Goal: Transaction & Acquisition: Purchase product/service

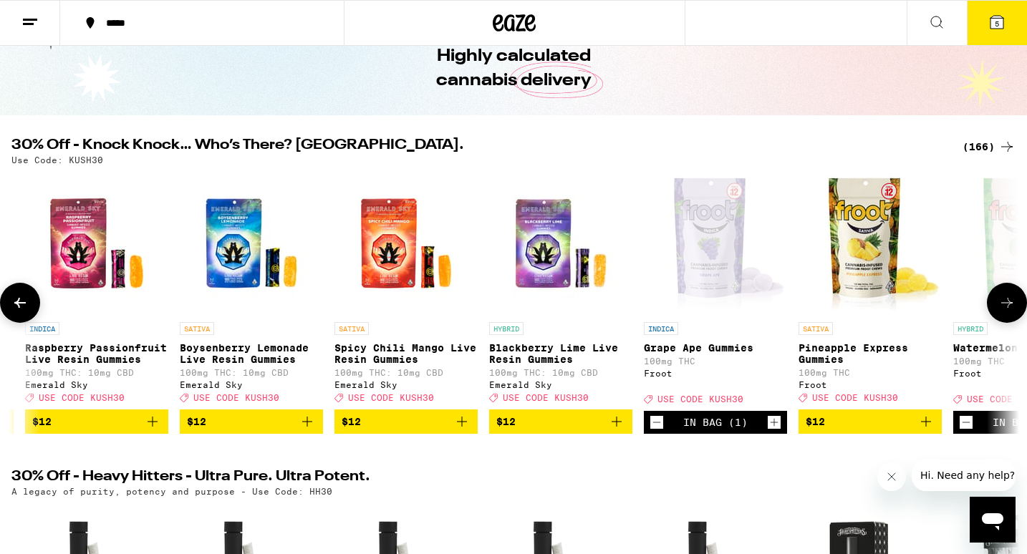
scroll to position [0, 6792]
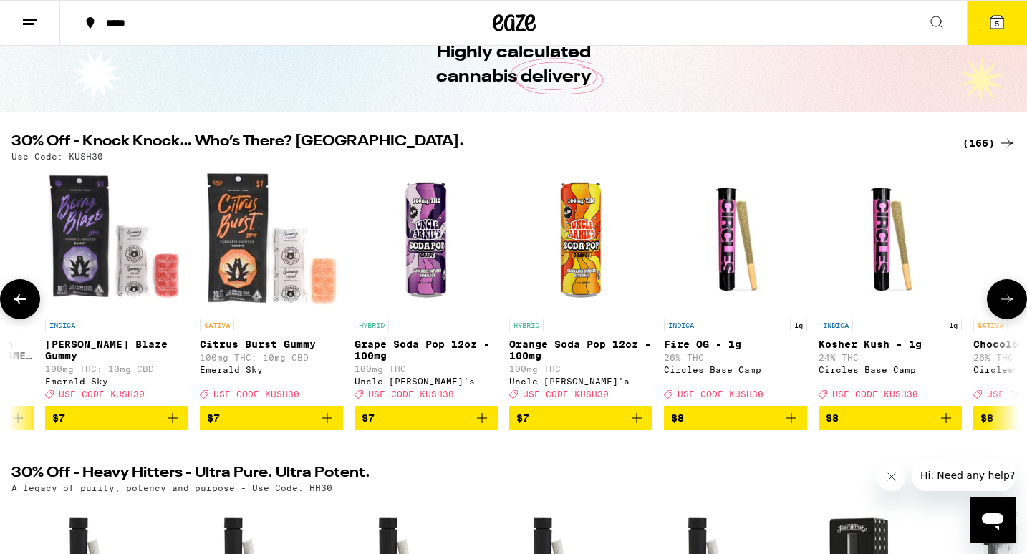
scroll to position [0, 1823]
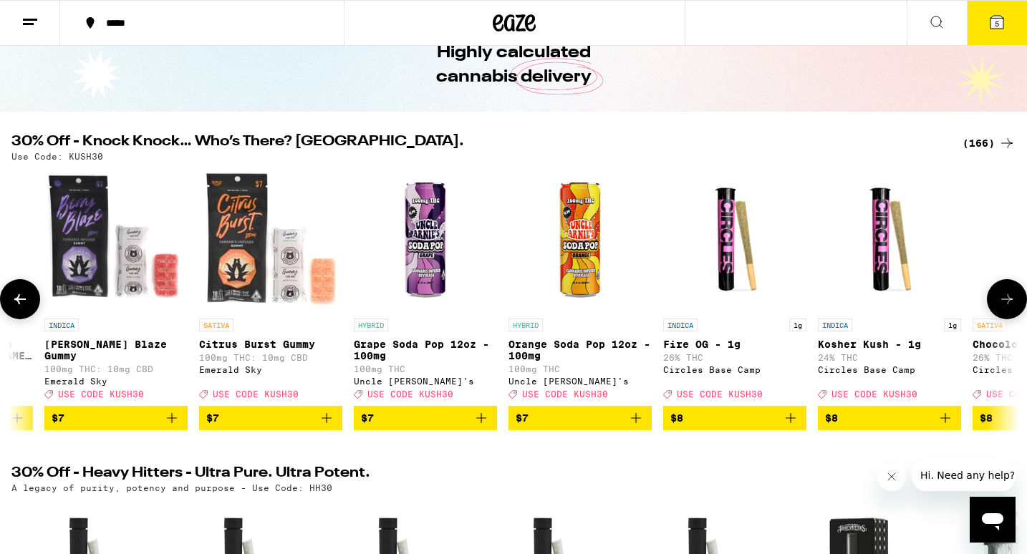
click at [169, 423] on icon "Add to bag" at bounding box center [172, 418] width 10 height 10
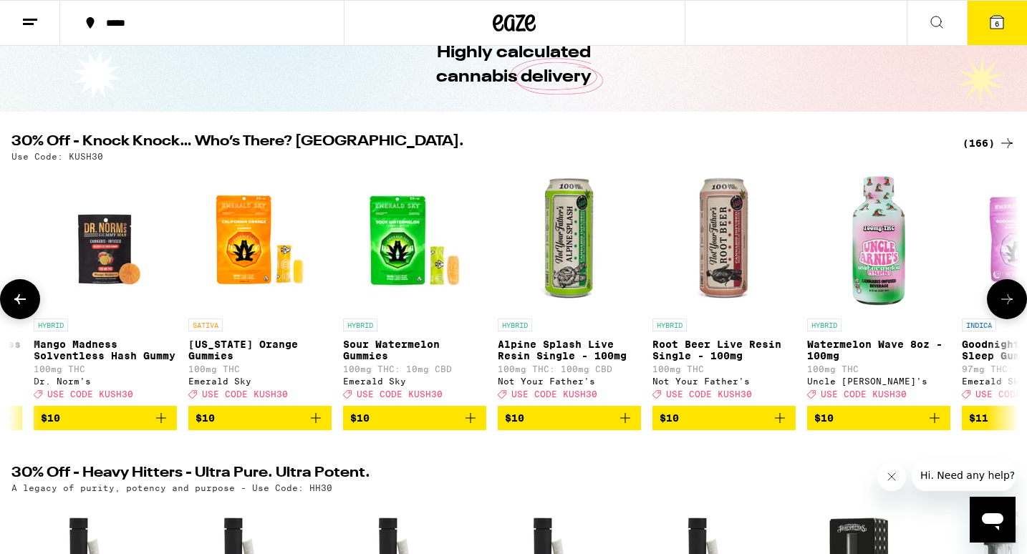
scroll to position [0, 5083]
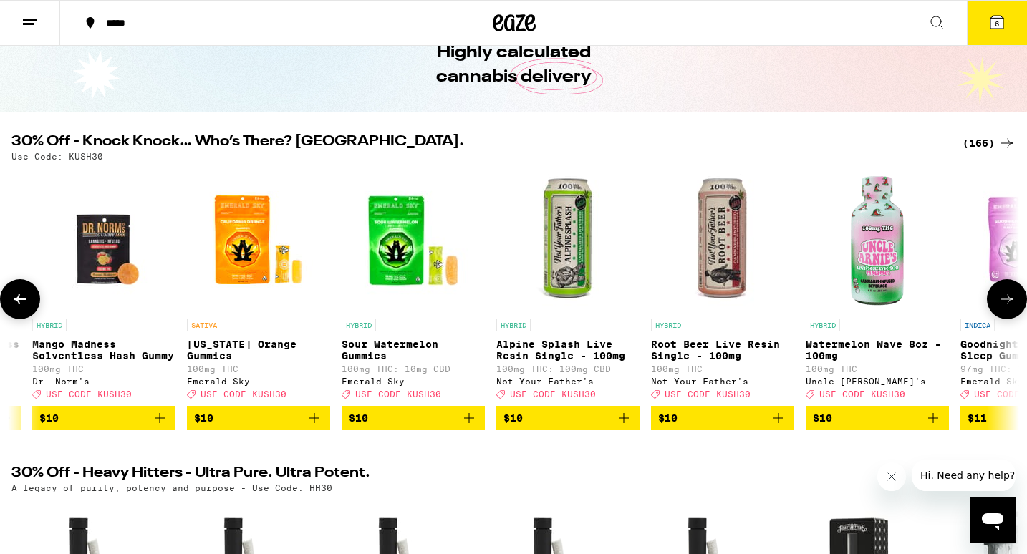
click at [467, 423] on icon "Add to bag" at bounding box center [469, 418] width 10 height 10
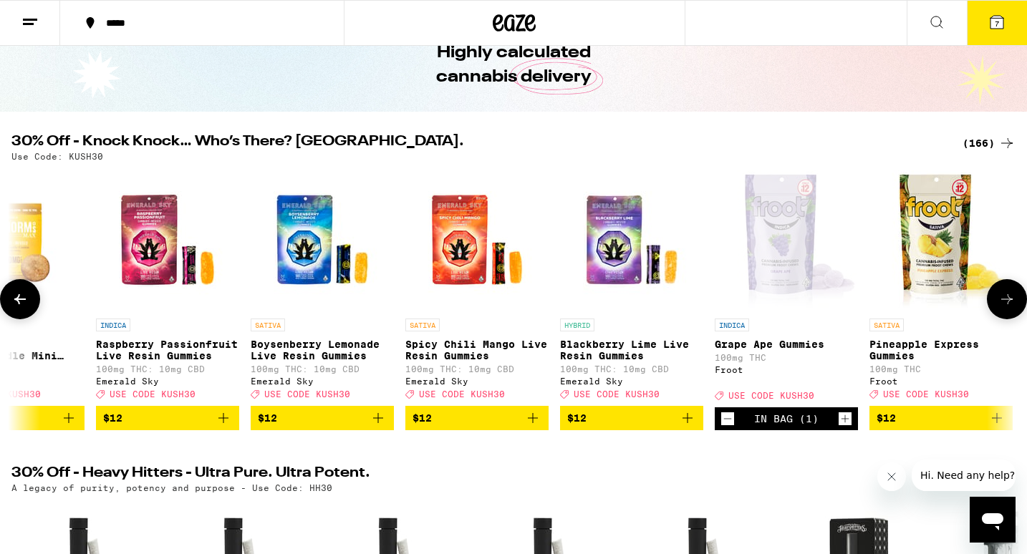
scroll to position [0, 6721]
click at [221, 427] on icon "Add to bag" at bounding box center [222, 418] width 17 height 17
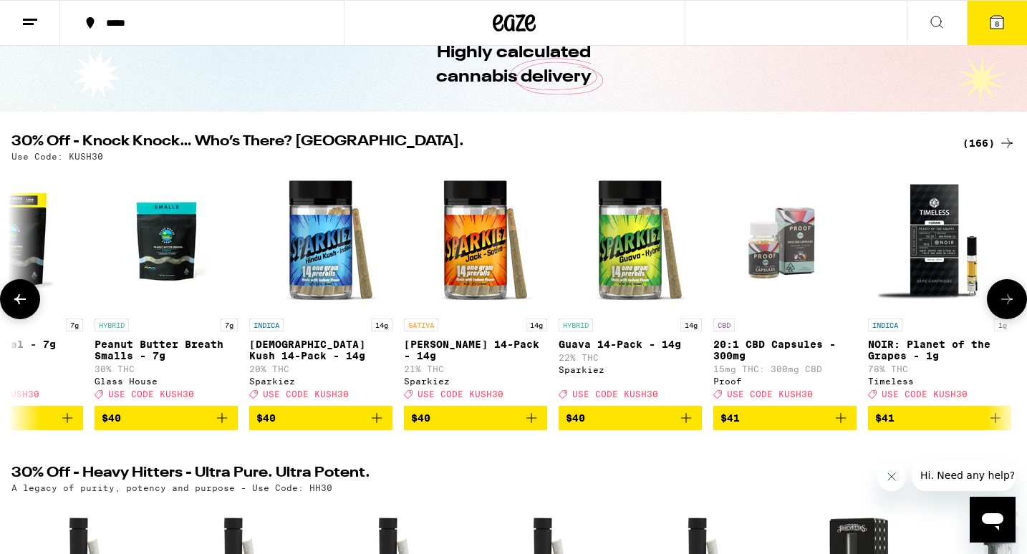
scroll to position [0, 19617]
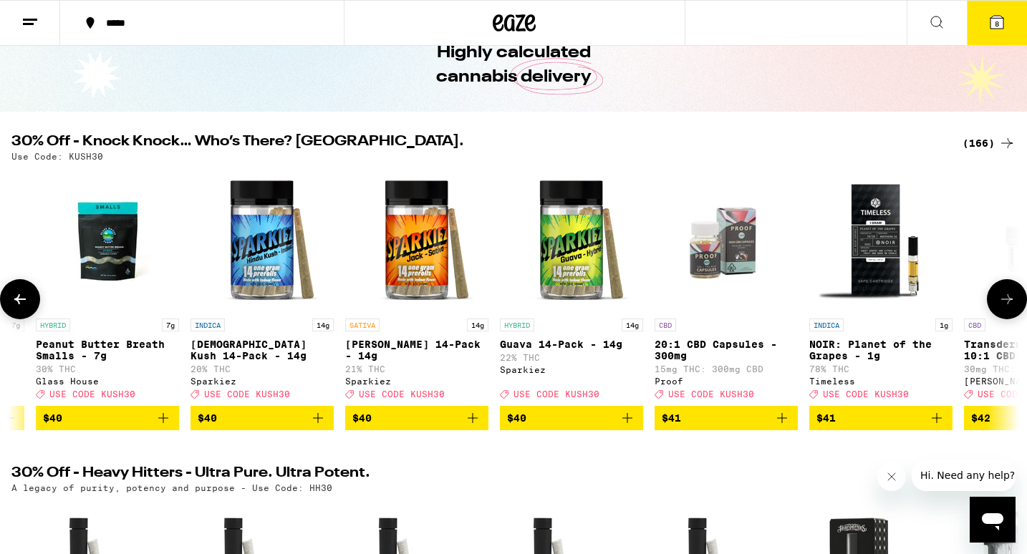
click at [319, 423] on icon "Add to bag" at bounding box center [318, 418] width 10 height 10
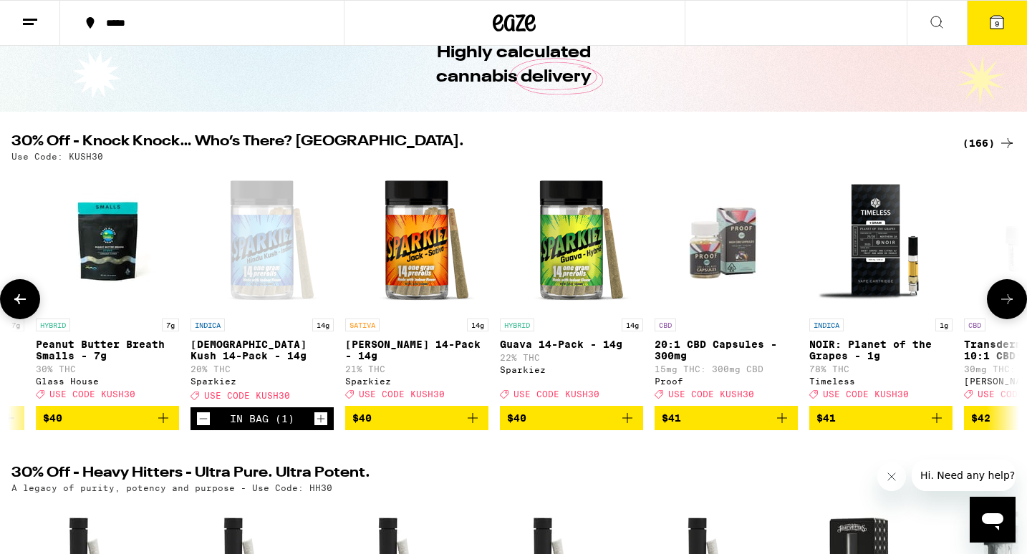
click at [483, 427] on button "$40" at bounding box center [416, 418] width 143 height 24
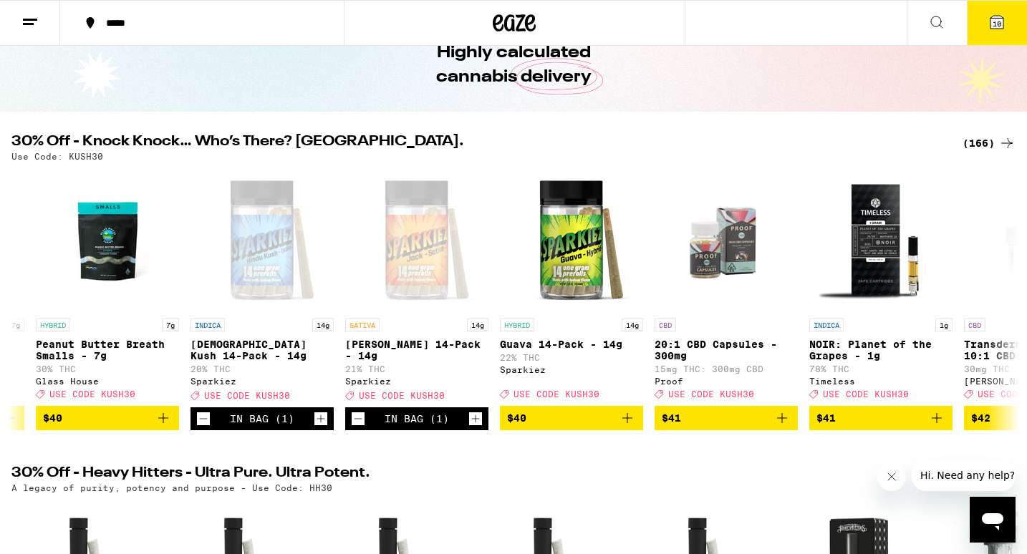
click at [1000, 27] on span "10" at bounding box center [996, 23] width 9 height 9
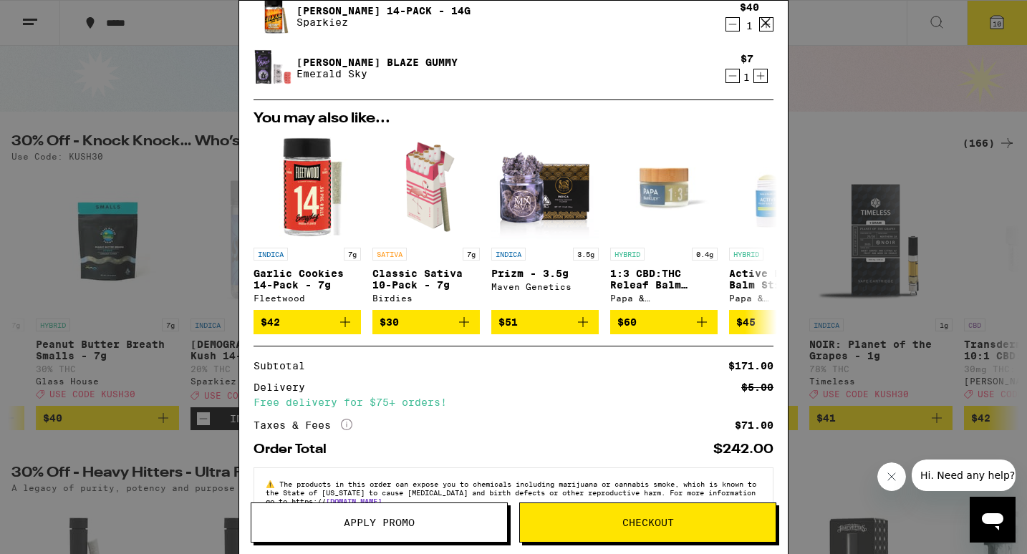
scroll to position [469, 0]
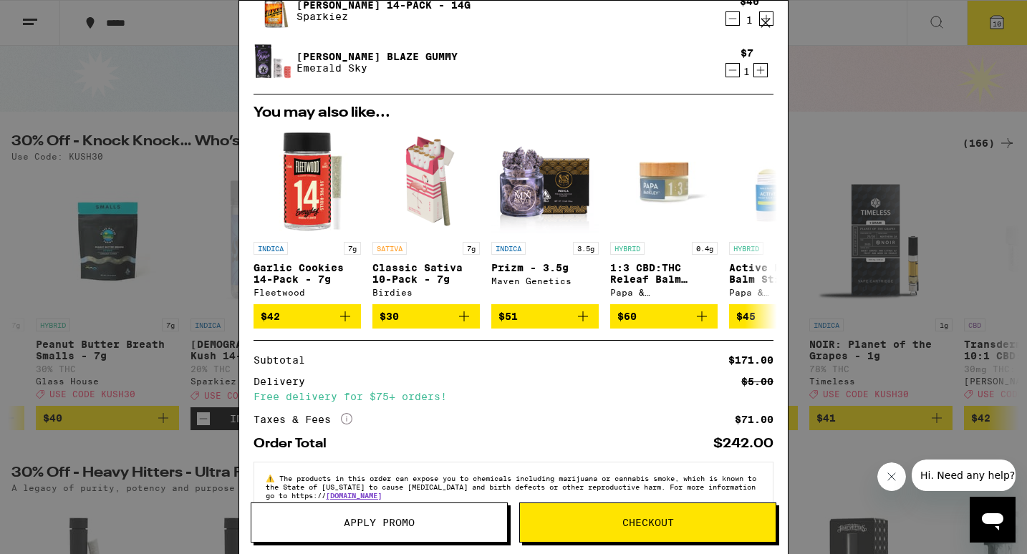
click at [376, 526] on span "Apply Promo" at bounding box center [379, 523] width 71 height 10
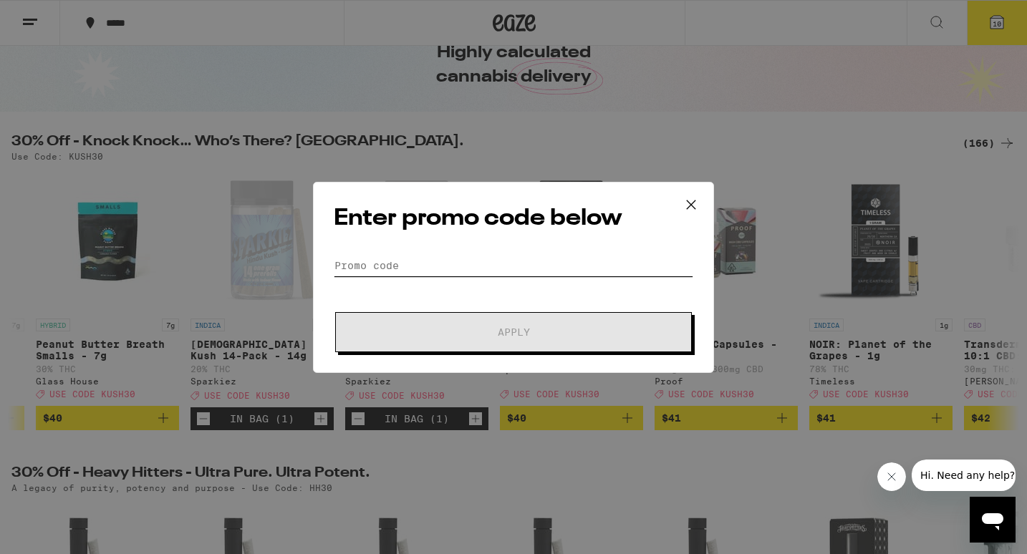
click at [415, 266] on input "Promo Code" at bounding box center [513, 265] width 359 height 21
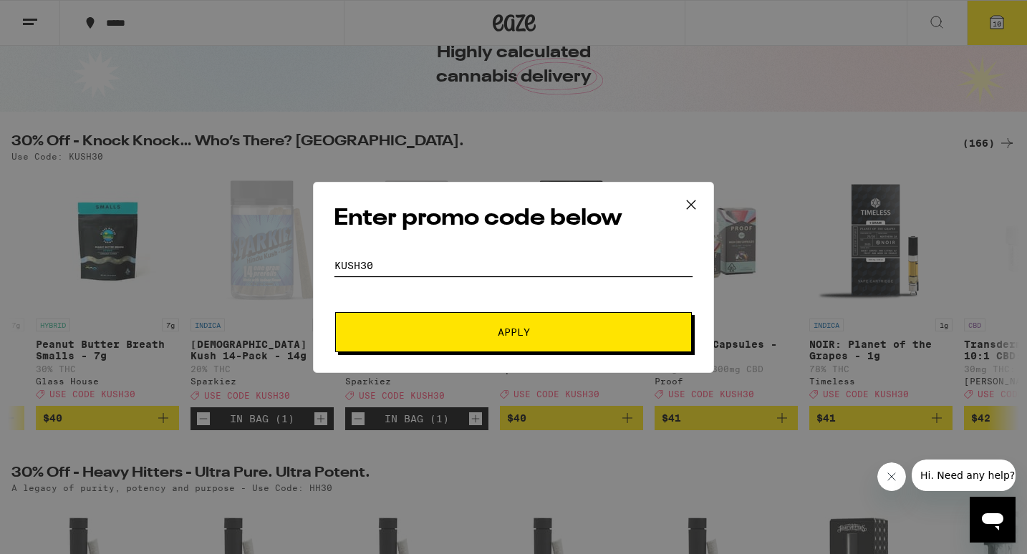
type input "kush30"
click at [407, 339] on button "Apply" at bounding box center [513, 332] width 357 height 40
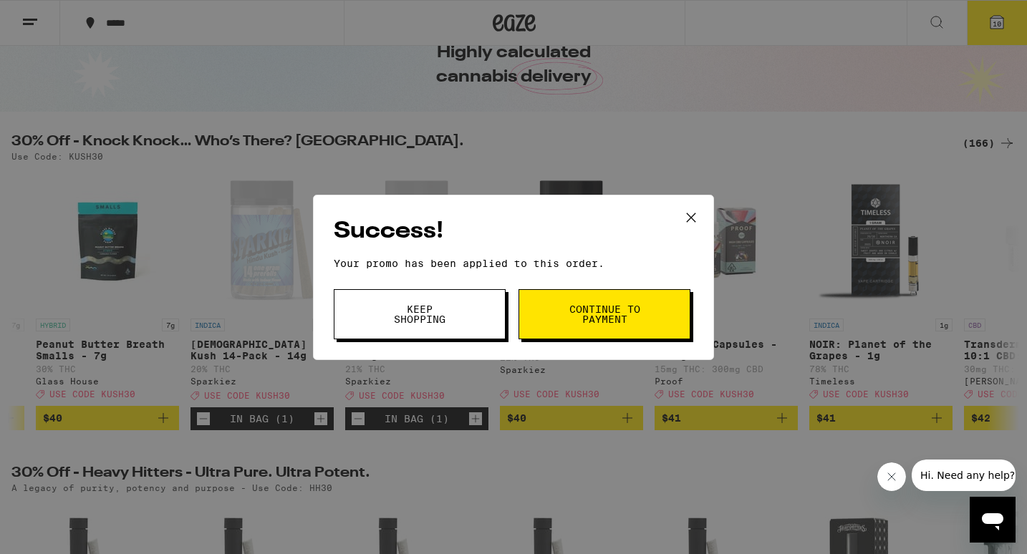
click at [416, 315] on span "Keep Shopping" at bounding box center [419, 314] width 73 height 20
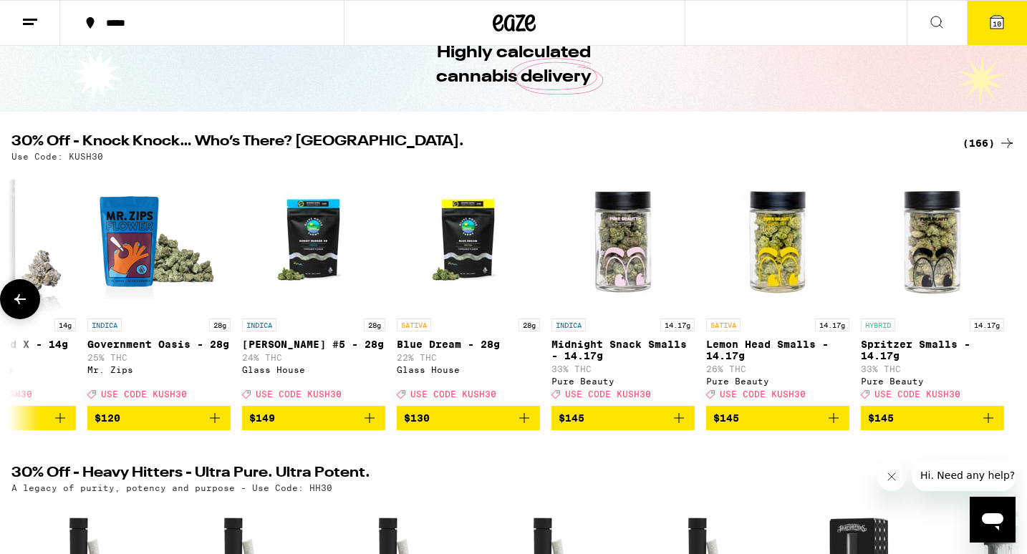
scroll to position [0, 24669]
click at [992, 29] on icon at bounding box center [996, 22] width 17 height 17
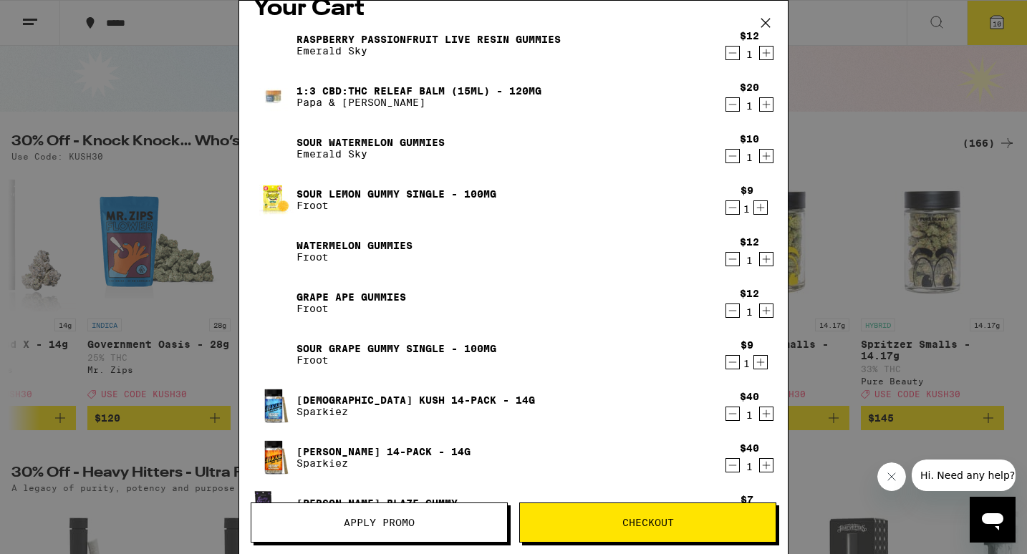
scroll to position [20, 0]
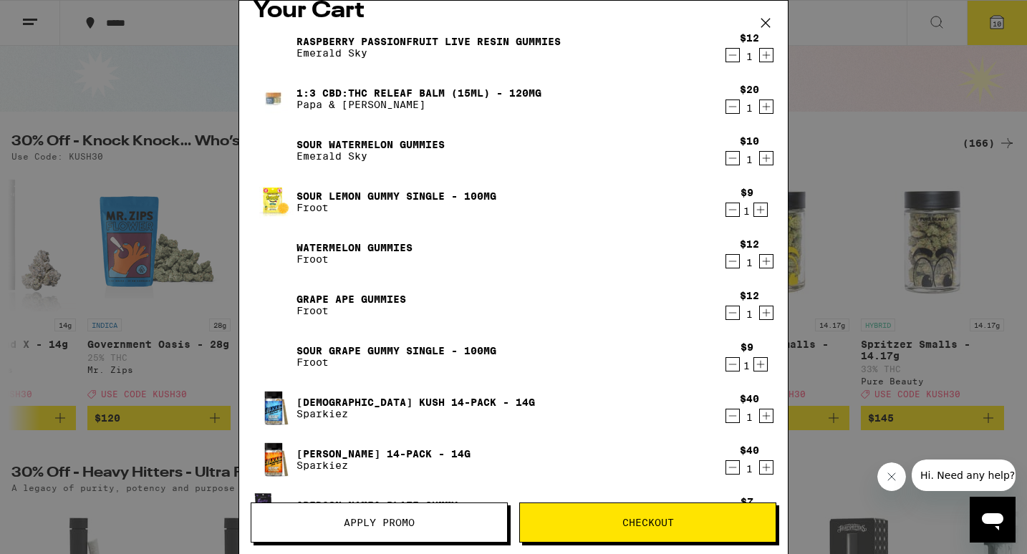
click at [729, 112] on icon "Decrement" at bounding box center [732, 106] width 13 height 17
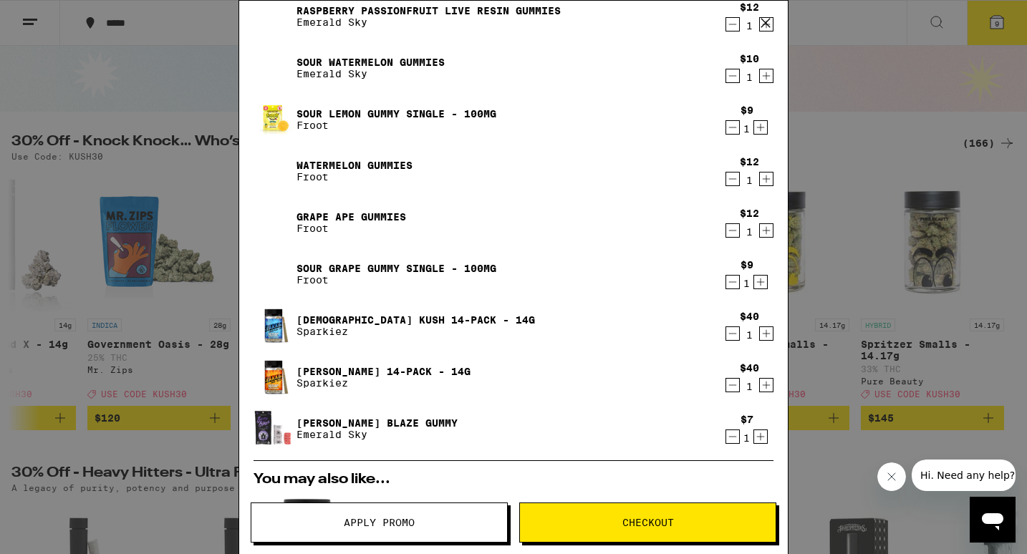
scroll to position [56, 0]
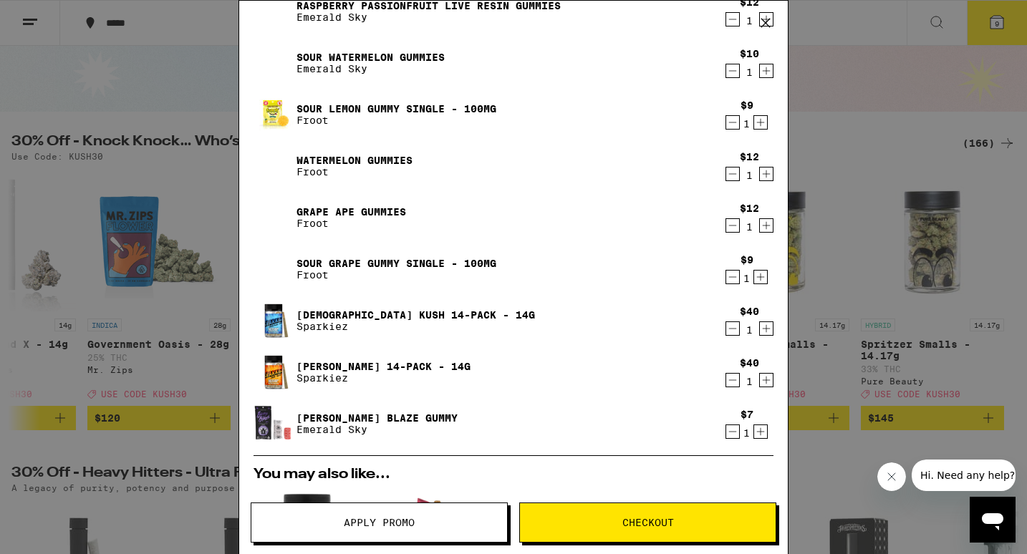
click at [731, 429] on icon "Decrement" at bounding box center [732, 431] width 13 height 17
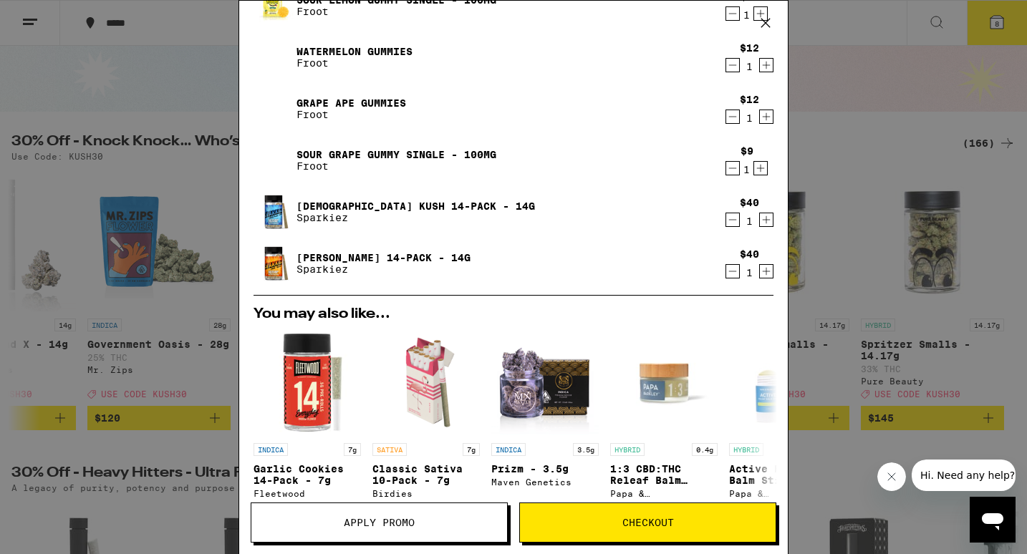
scroll to position [160, 0]
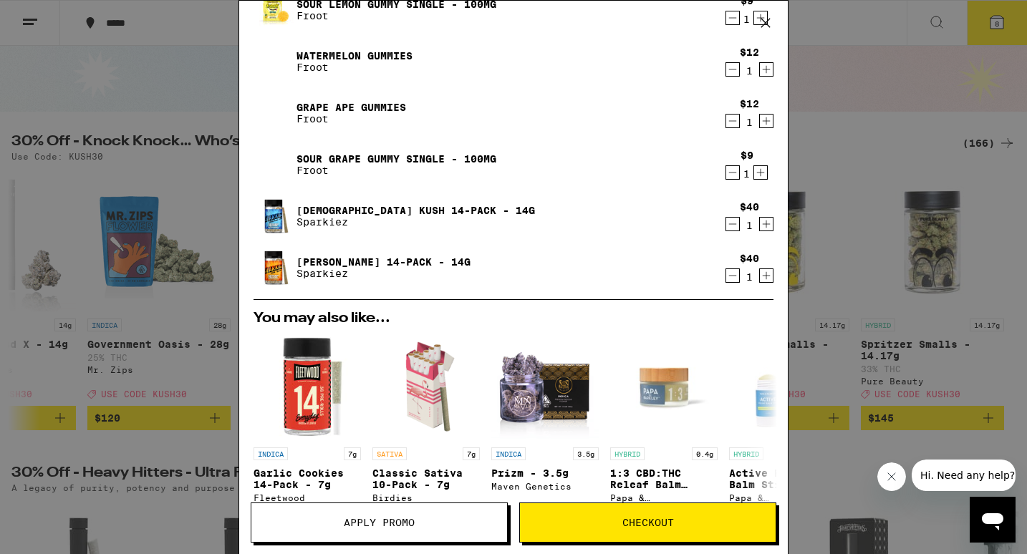
click at [732, 176] on icon "Decrement" at bounding box center [732, 172] width 13 height 17
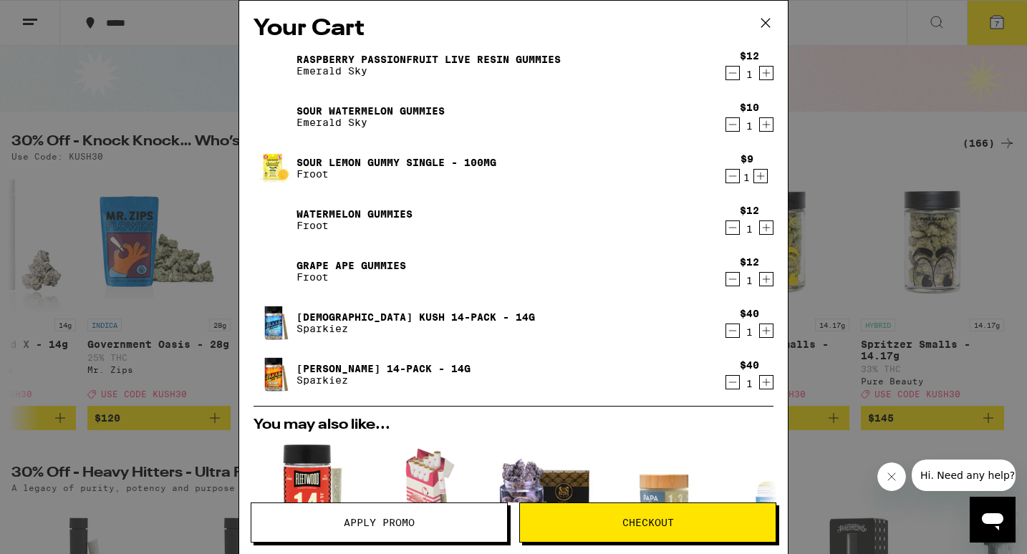
scroll to position [0, 0]
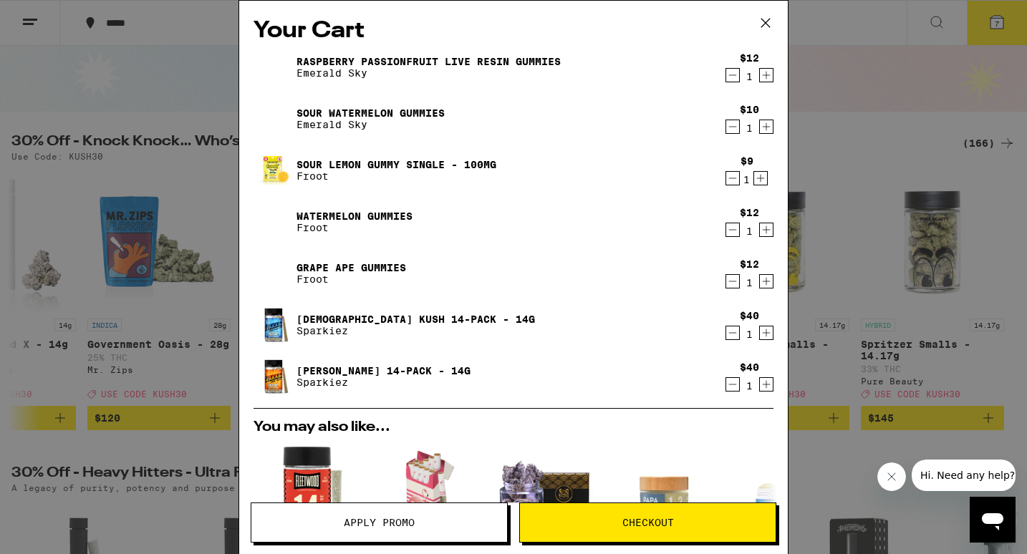
click at [730, 180] on icon "Decrement" at bounding box center [732, 178] width 13 height 17
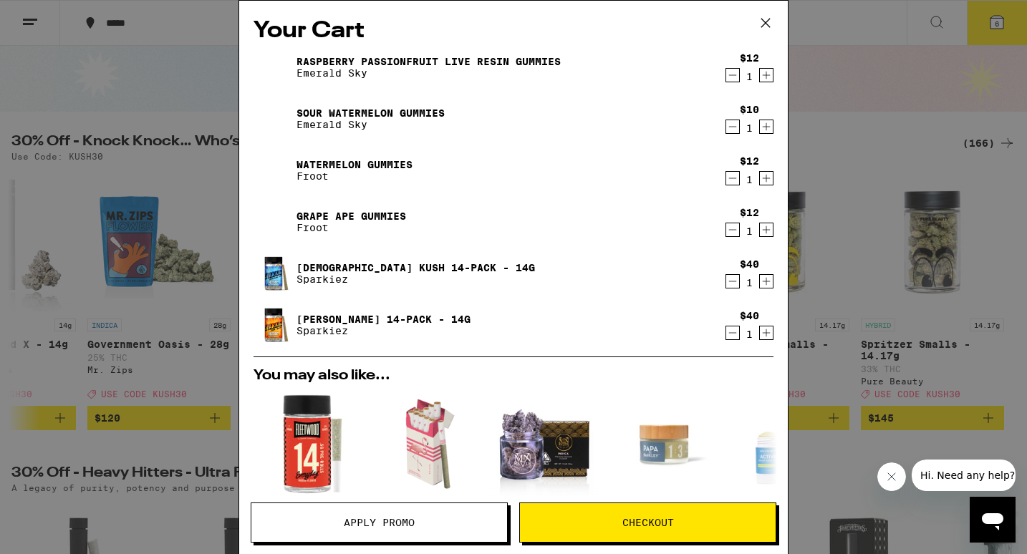
click at [766, 23] on icon at bounding box center [765, 22] width 21 height 21
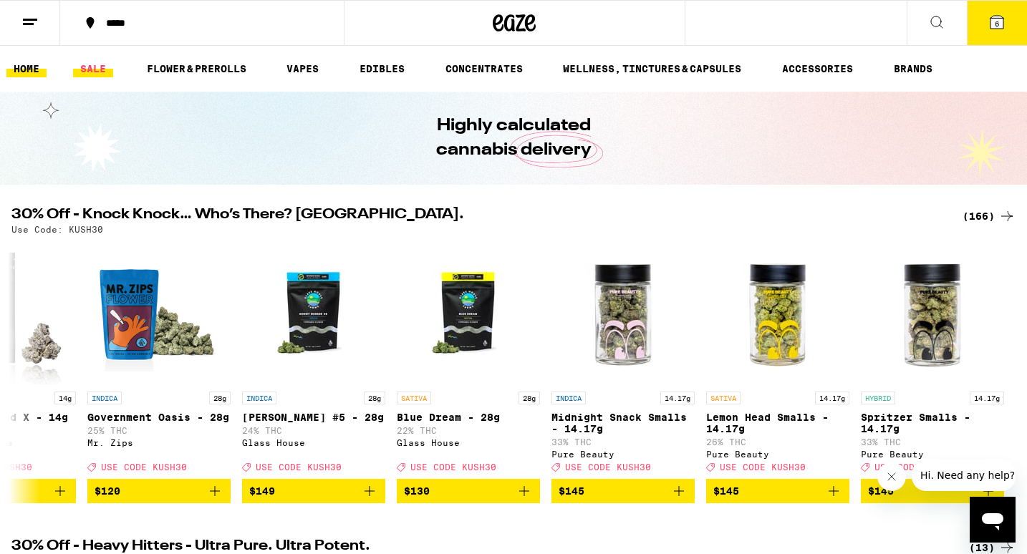
click at [92, 76] on link "SALE" at bounding box center [93, 68] width 40 height 17
